Goal: Task Accomplishment & Management: Complete application form

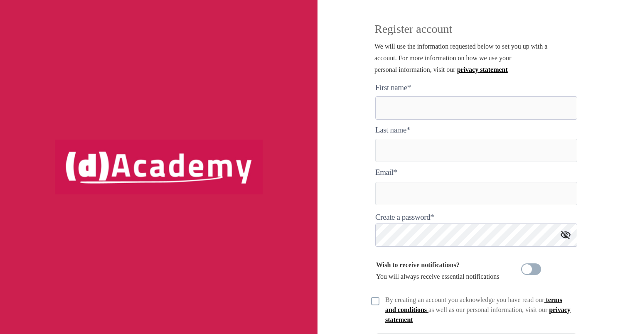
click at [410, 111] on here "text" at bounding box center [476, 107] width 202 height 23
type here "******"
type input "****"
type input "**********"
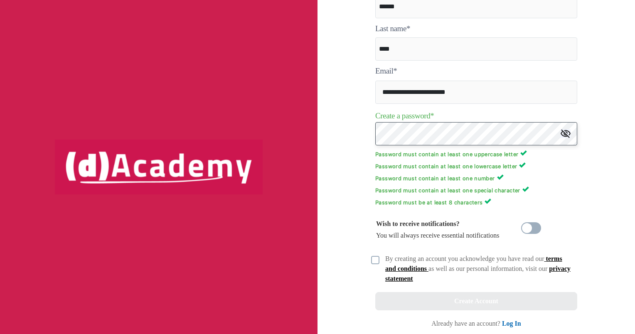
scroll to position [101, 0]
click at [371, 260] on img at bounding box center [375, 260] width 8 height 8
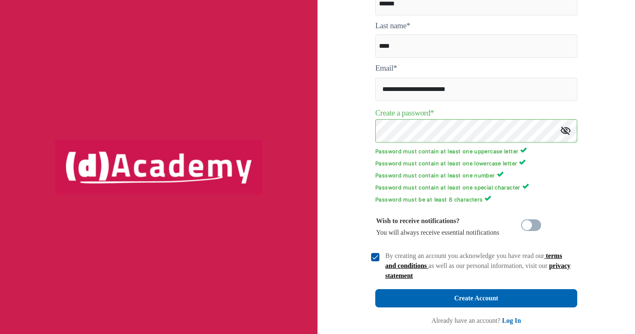
scroll to position [105, 0]
click at [525, 226] on span at bounding box center [531, 225] width 20 height 12
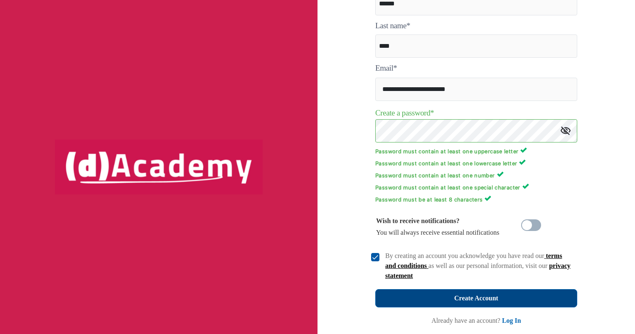
click at [487, 303] on div "Create Account" at bounding box center [476, 298] width 44 height 12
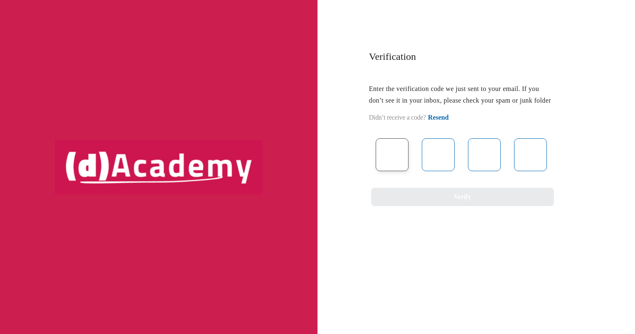
click at [397, 164] on input "text" at bounding box center [391, 154] width 33 height 33
type input "*"
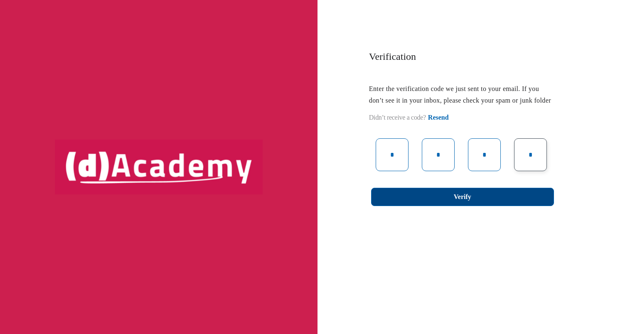
type input "*"
click at [438, 206] on button "Verify" at bounding box center [462, 197] width 183 height 18
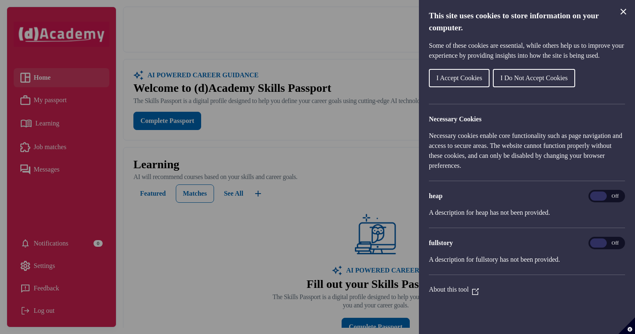
click at [521, 81] on span "I Do Not Accept Cookies" at bounding box center [533, 77] width 67 height 7
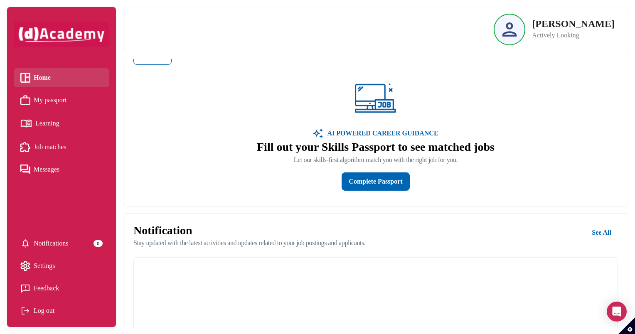
scroll to position [417, 0]
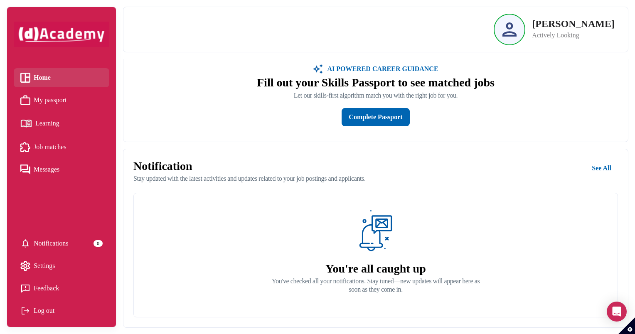
click at [38, 121] on span "Learning" at bounding box center [47, 123] width 24 height 12
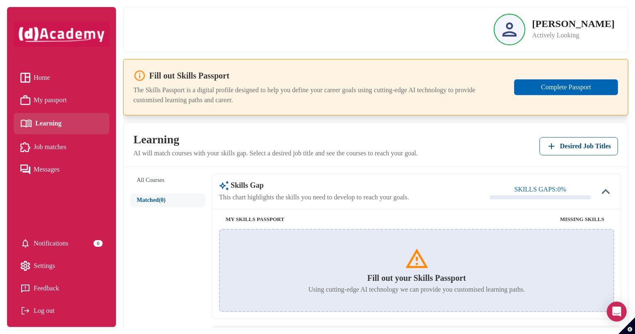
click at [47, 78] on span "Home" at bounding box center [42, 77] width 16 height 12
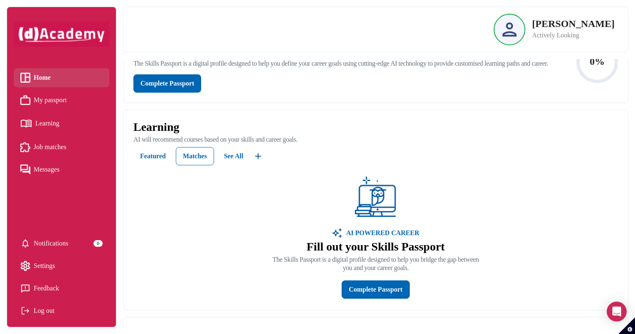
scroll to position [34, 0]
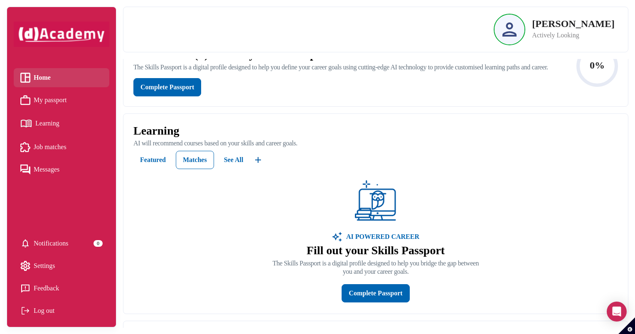
click at [66, 103] on span "My passport" at bounding box center [50, 100] width 33 height 12
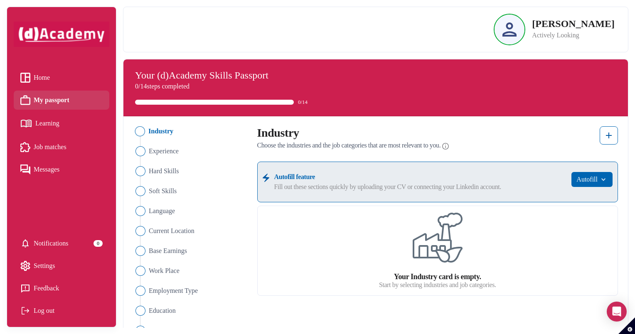
click at [50, 121] on span "Learning" at bounding box center [47, 123] width 24 height 12
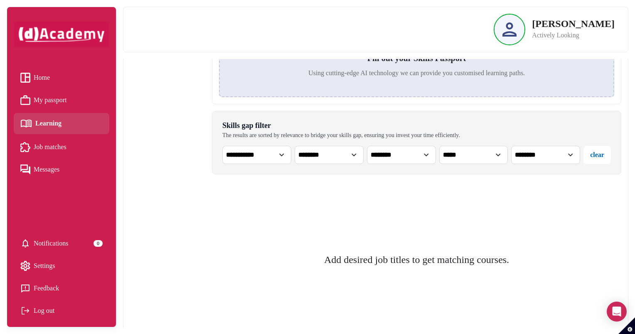
scroll to position [242, 0]
